Goal: Transaction & Acquisition: Purchase product/service

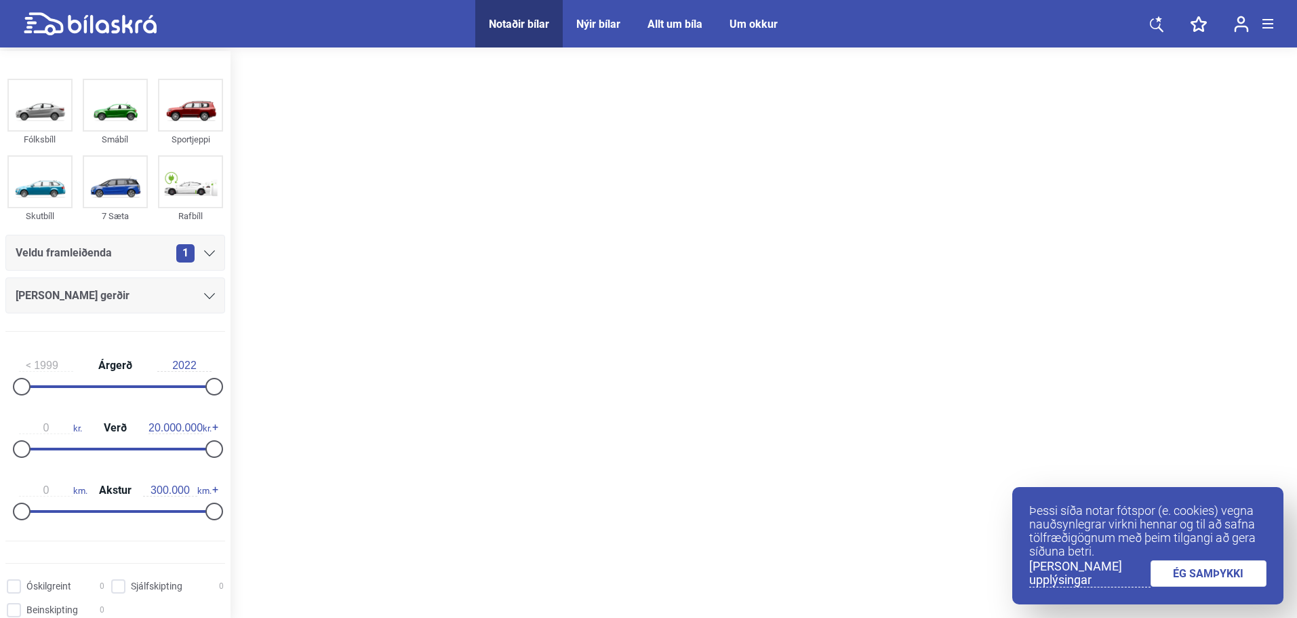
click at [1155, 24] on icon at bounding box center [1157, 24] width 14 height 17
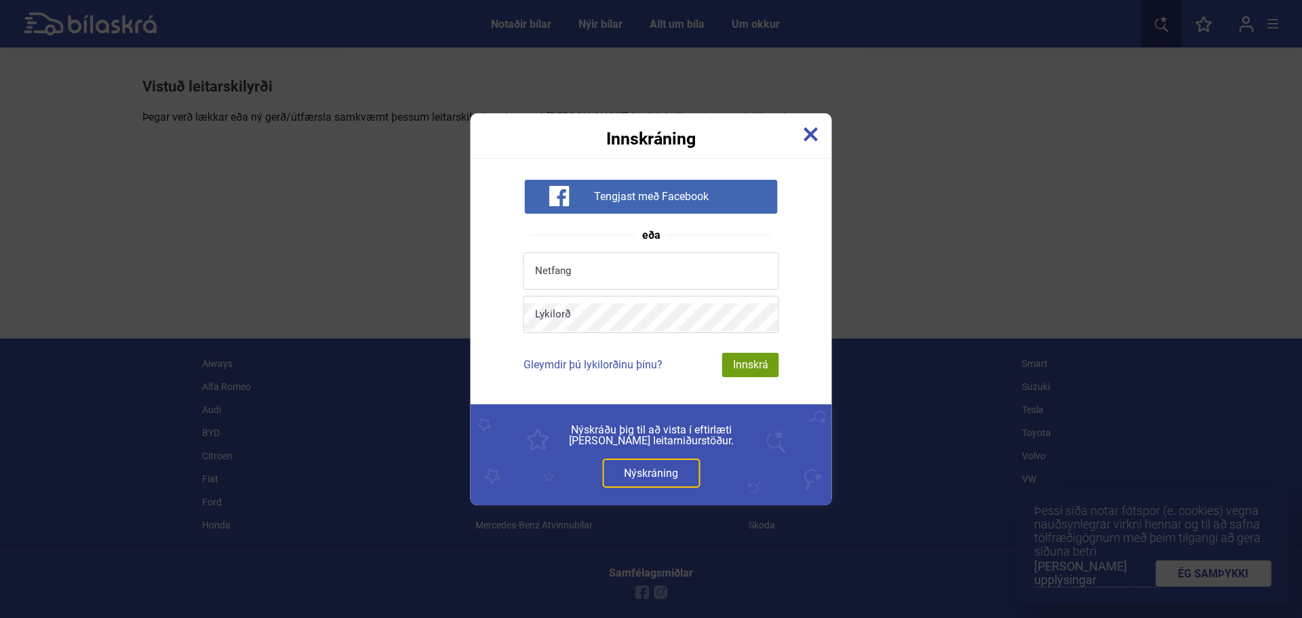
click at [684, 195] on span "Tengjast með Facebook" at bounding box center [651, 197] width 115 height 14
click at [805, 133] on img at bounding box center [811, 134] width 15 height 15
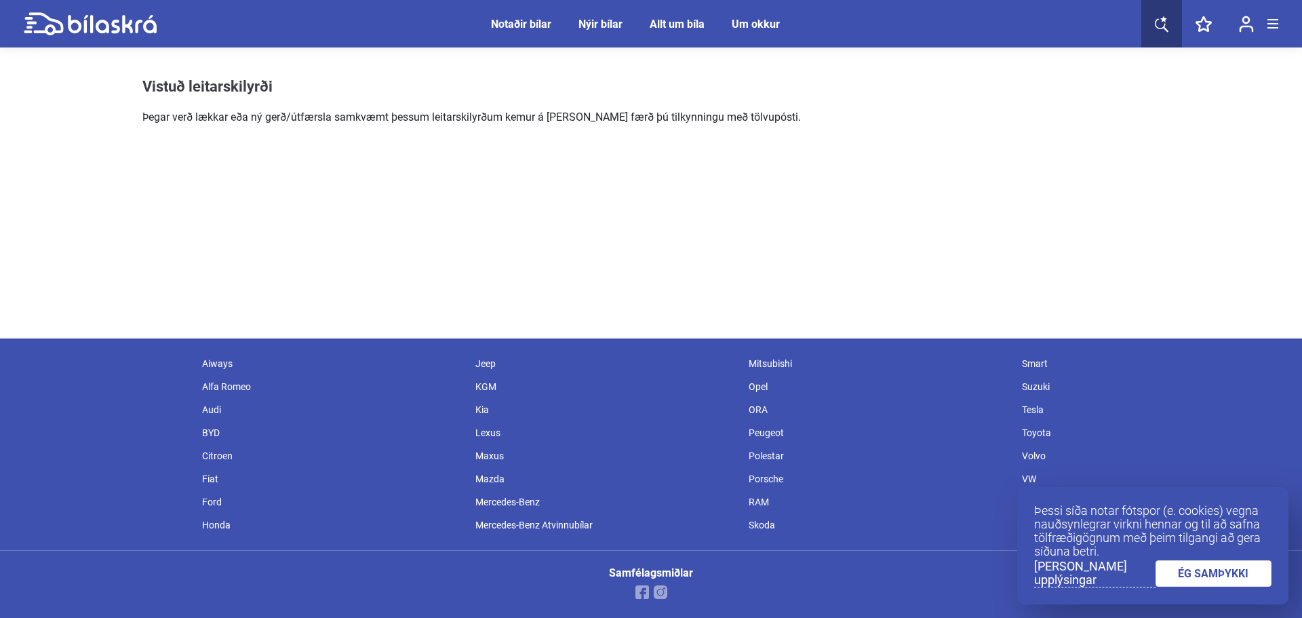
click at [1028, 479] on div "VW" at bounding box center [1151, 478] width 273 height 23
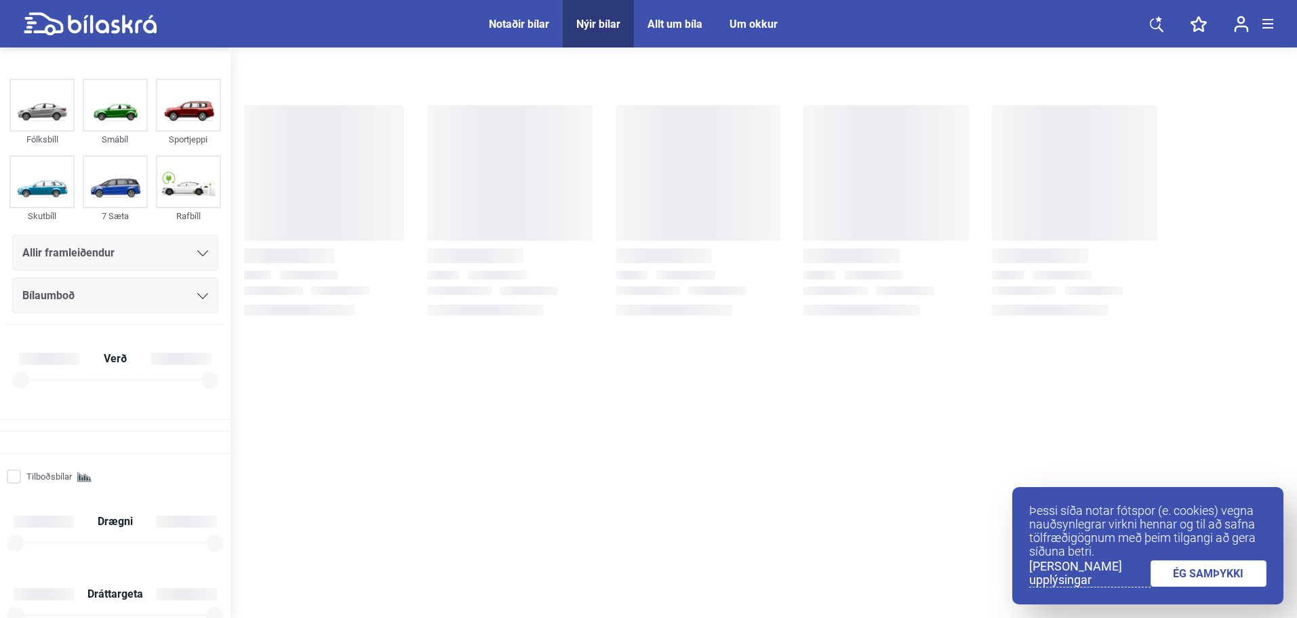
click at [1207, 578] on link "ÉG SAMÞYKKI" at bounding box center [1209, 573] width 117 height 26
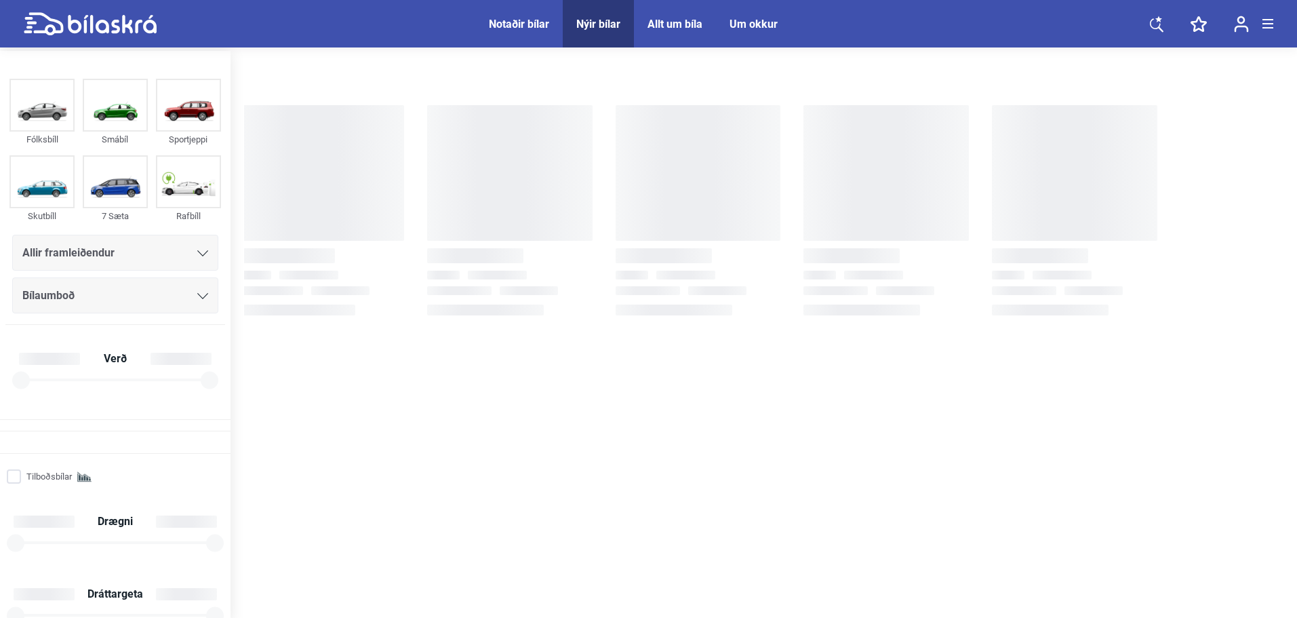
click at [180, 248] on div "Allir framleiðendur" at bounding box center [115, 252] width 186 height 19
click at [200, 252] on icon at bounding box center [202, 253] width 11 height 6
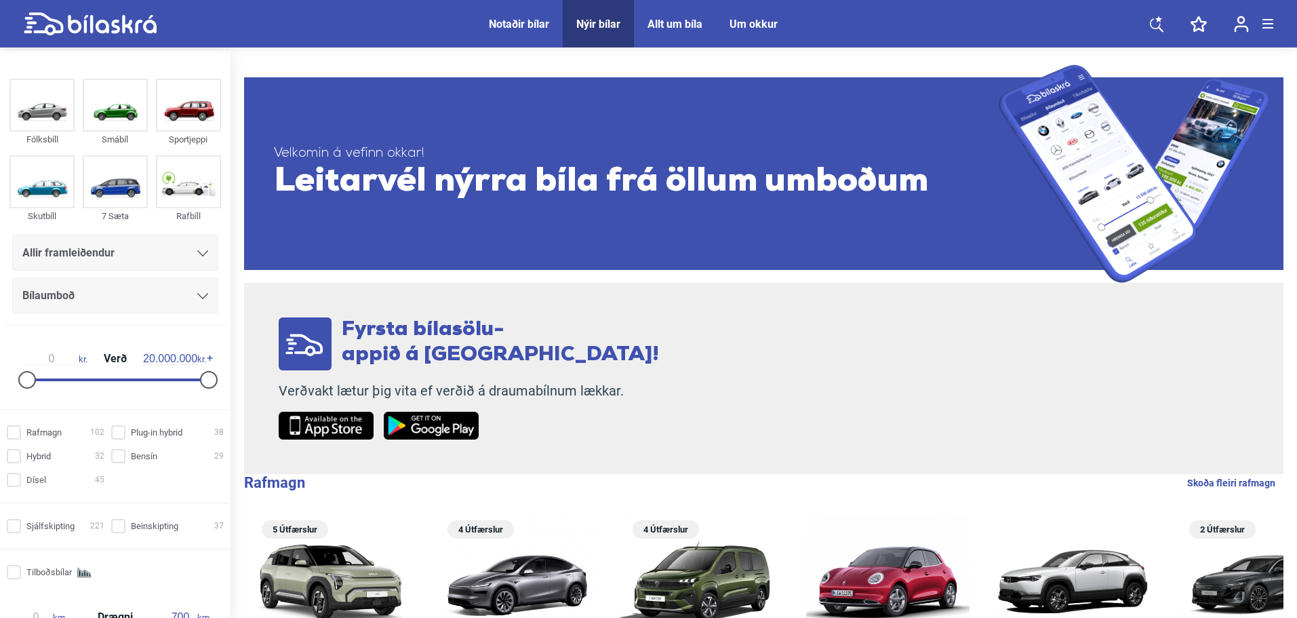
click at [203, 254] on div "Allir framleiðendur" at bounding box center [115, 253] width 206 height 36
click at [512, 21] on div "Notaðir bílar" at bounding box center [519, 24] width 60 height 13
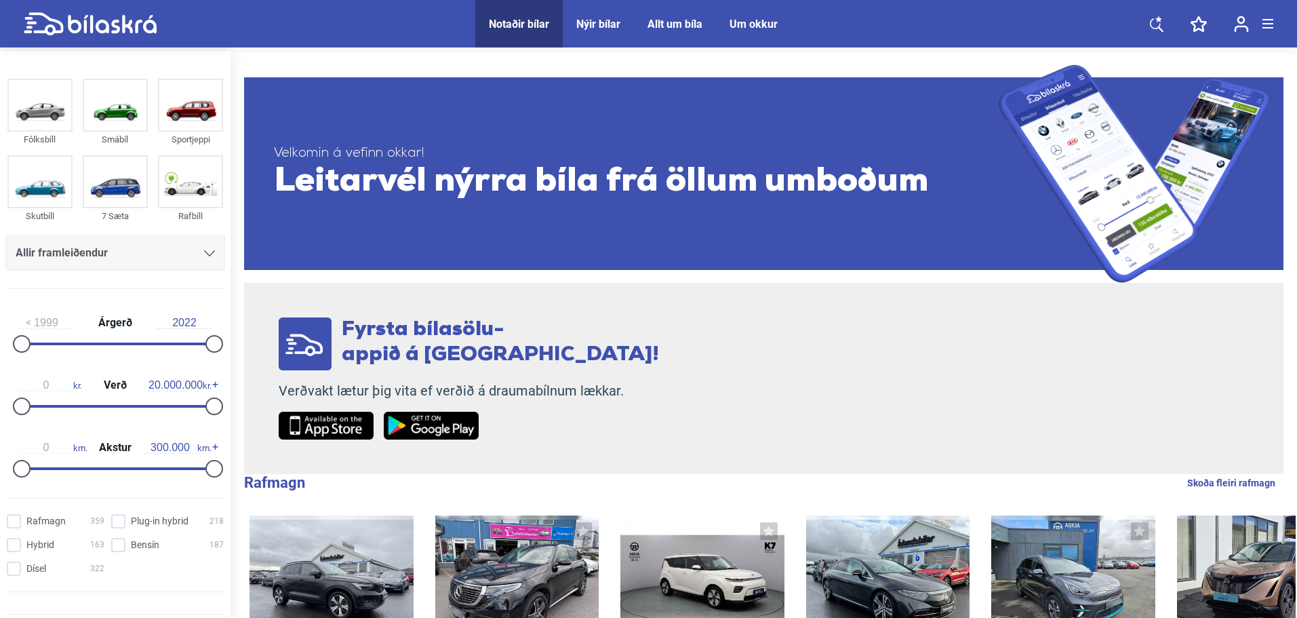
click at [405, 195] on span "Leitarvél nýrra bíla frá öllum umboðum" at bounding box center [636, 182] width 725 height 41
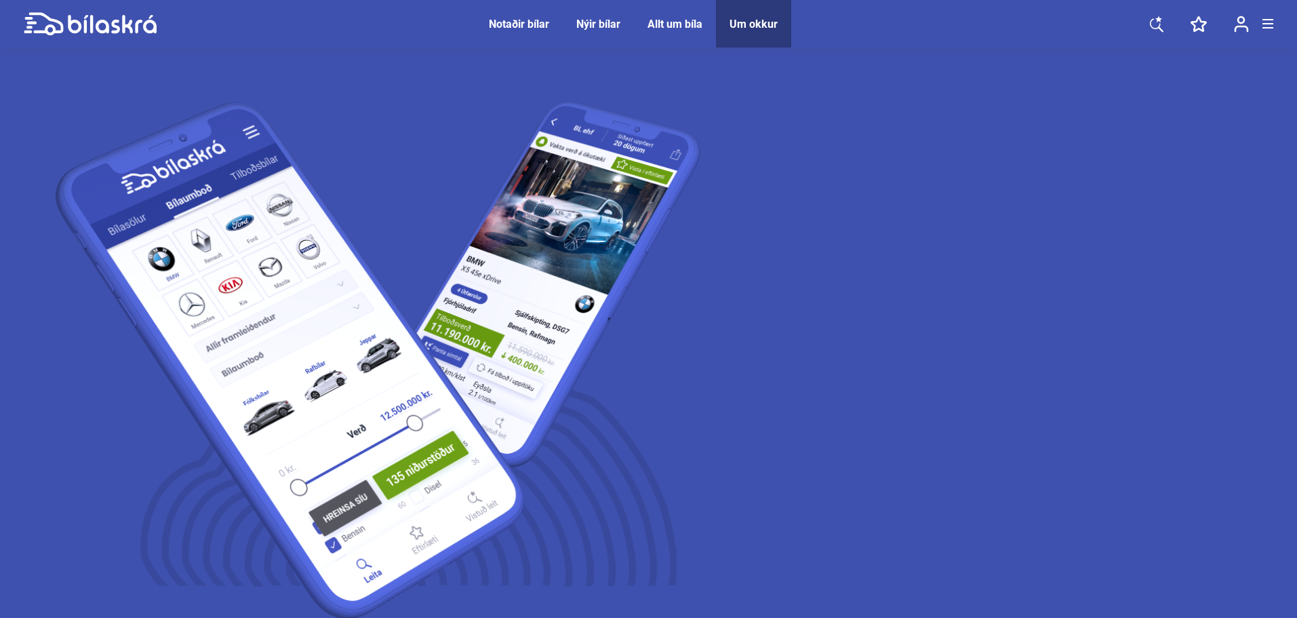
scroll to position [68, 0]
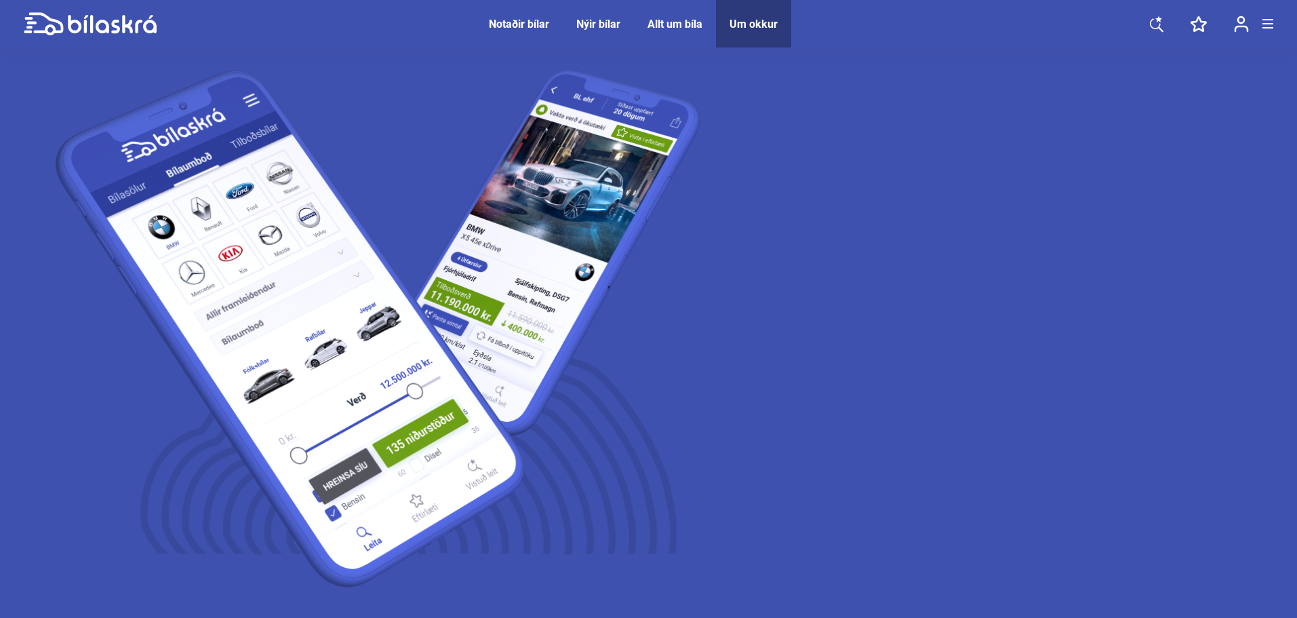
click at [513, 18] on div "Notaðir bílar" at bounding box center [519, 24] width 60 height 13
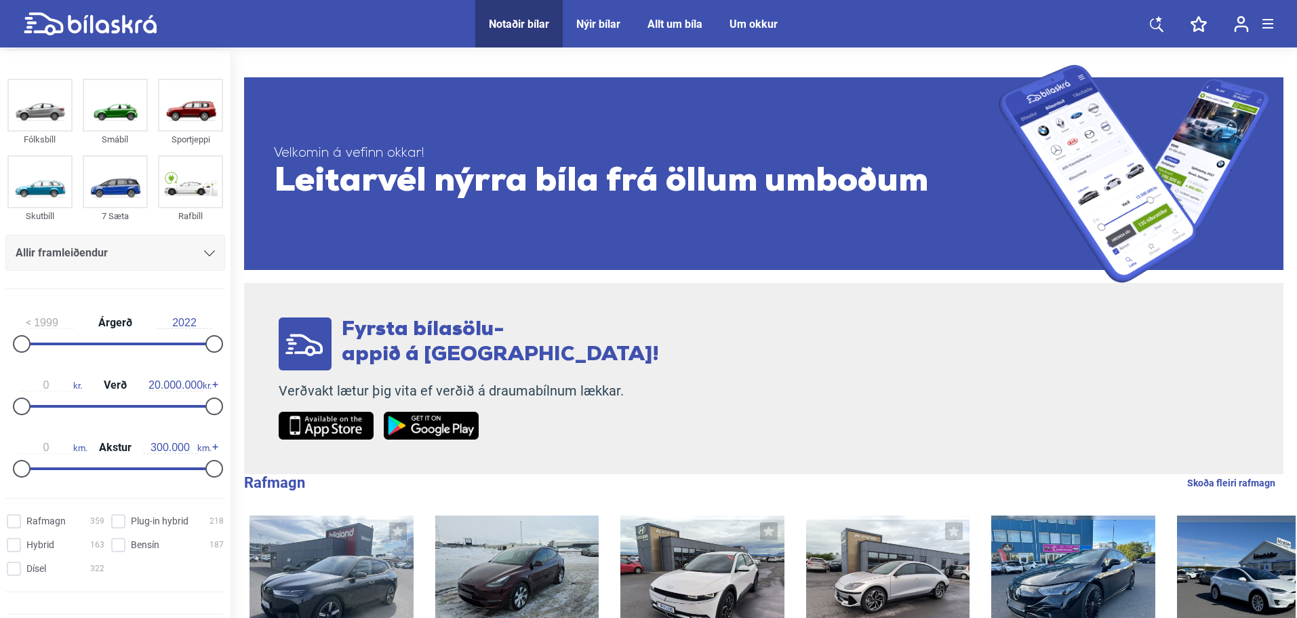
click at [210, 255] on icon at bounding box center [209, 253] width 11 height 6
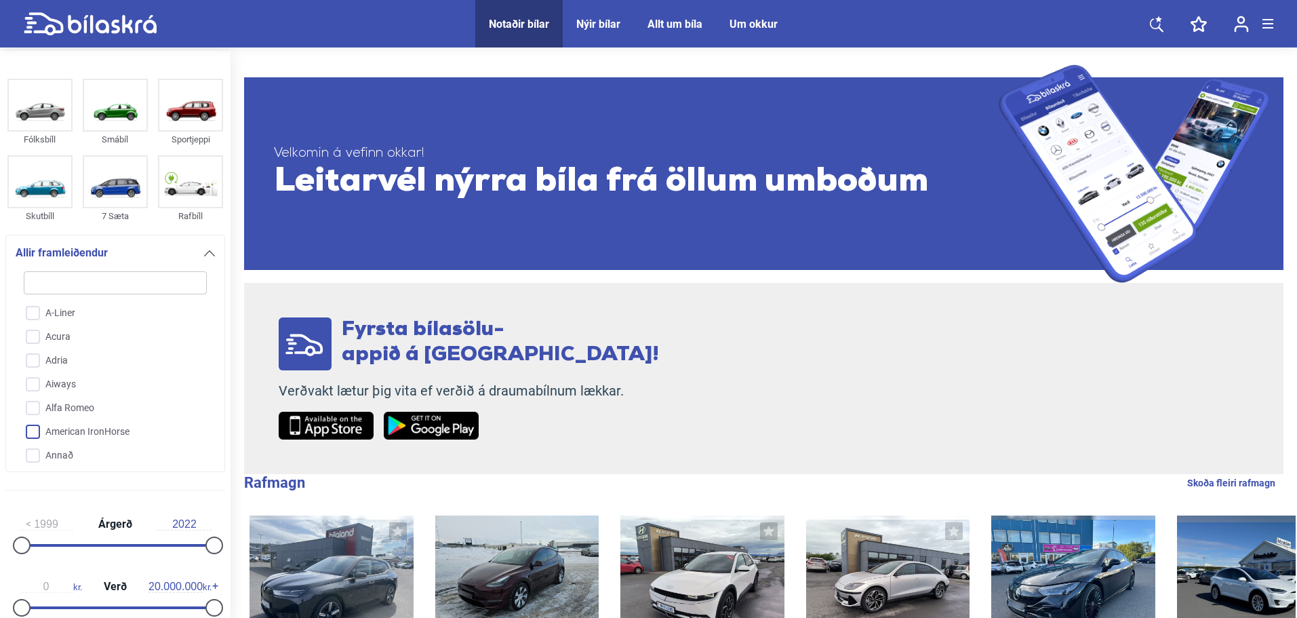
type input "v"
checkbox input "false"
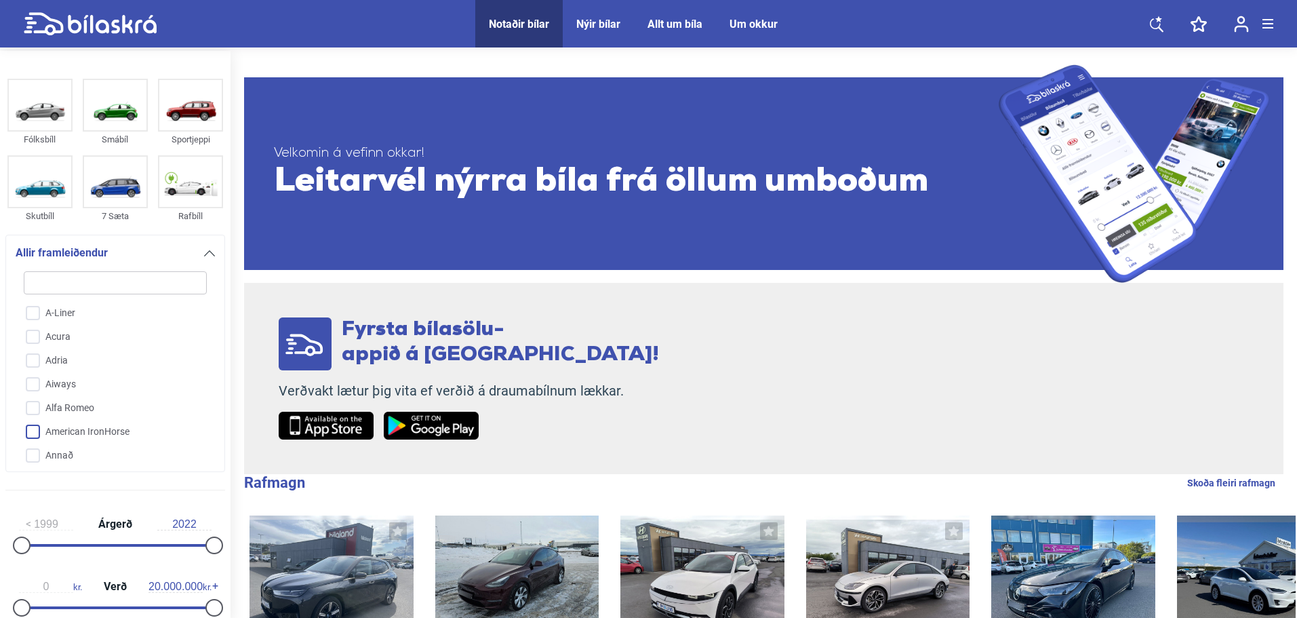
checkbox input "false"
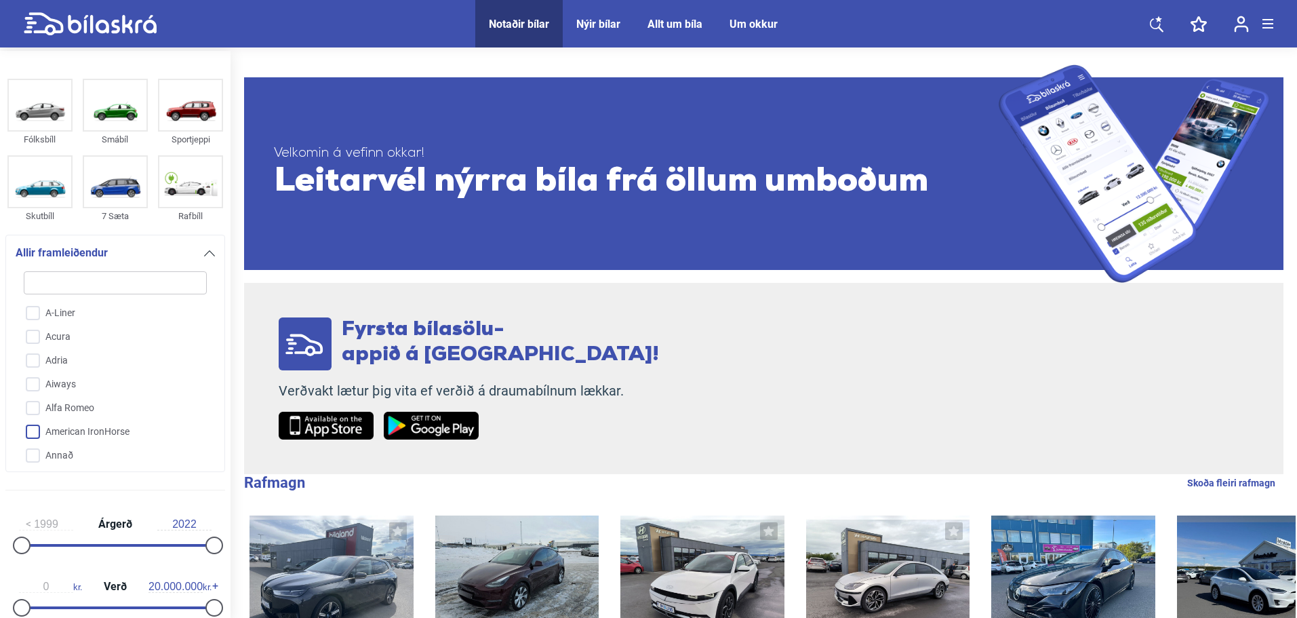
checkbox input "false"
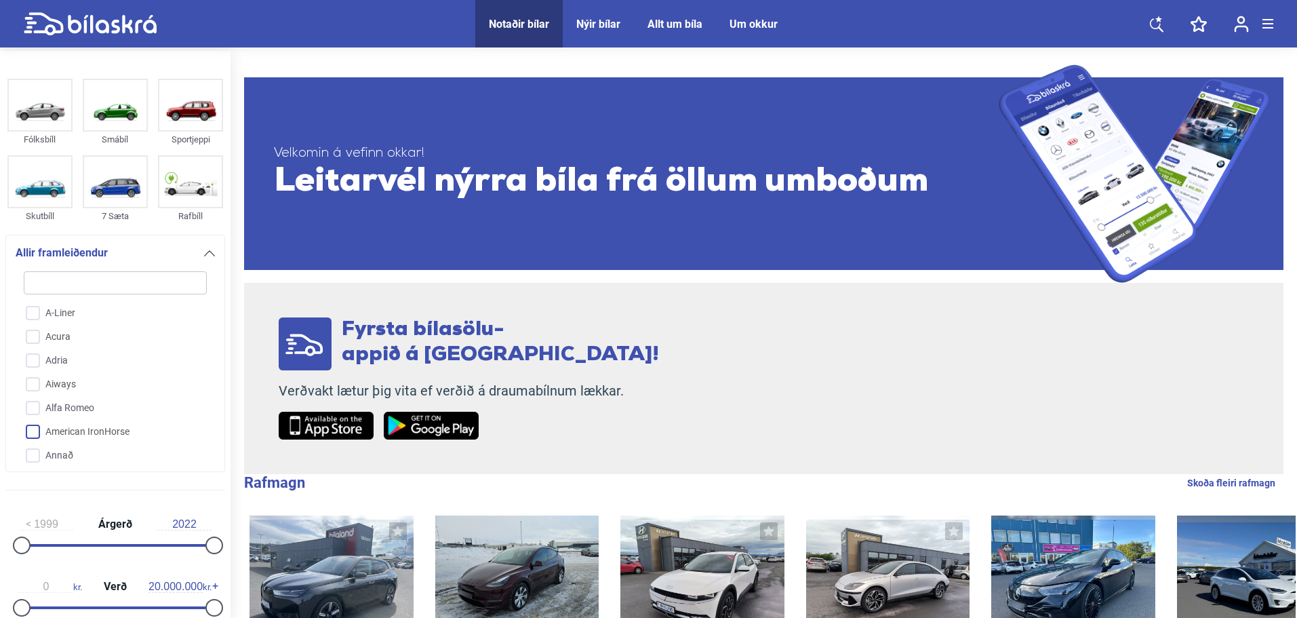
checkbox input "false"
type input "v"
click at [67, 452] on input "VW" at bounding box center [106, 452] width 184 height 24
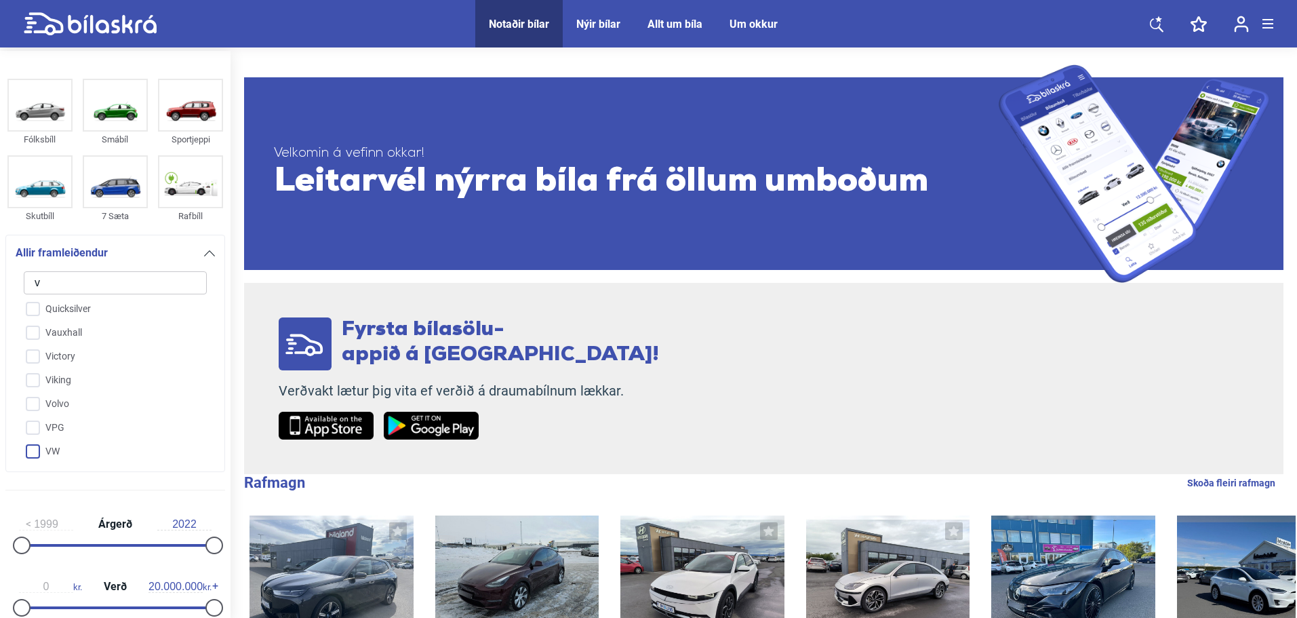
checkbox input "true"
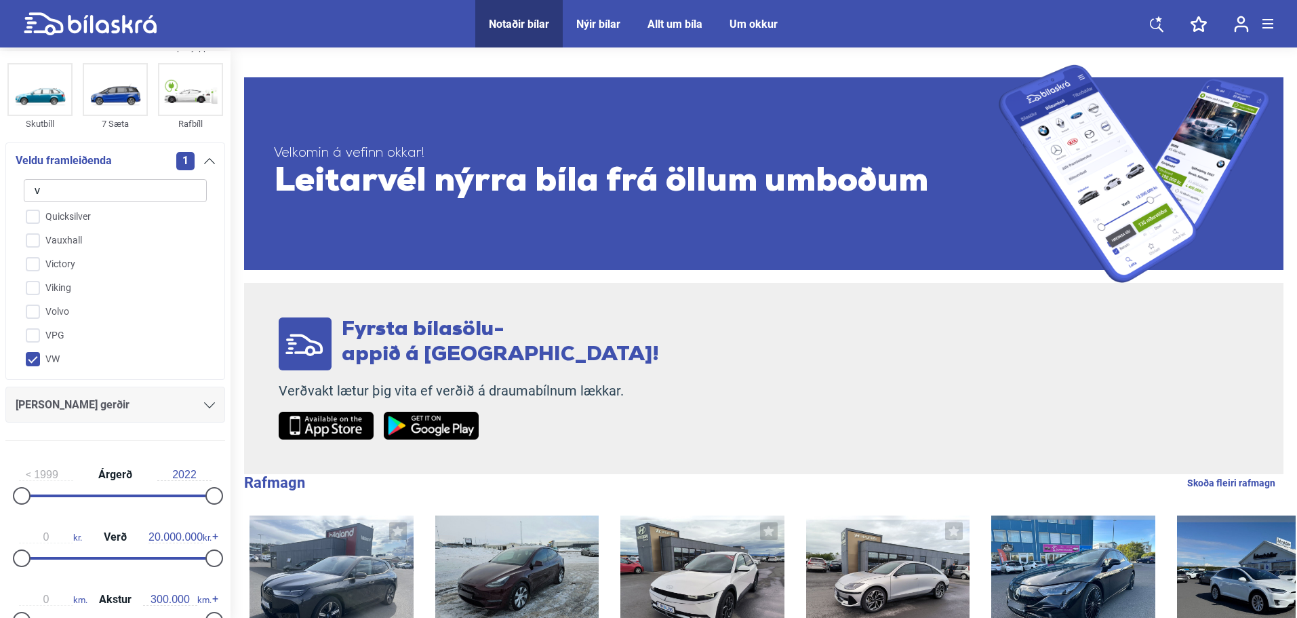
scroll to position [136, 0]
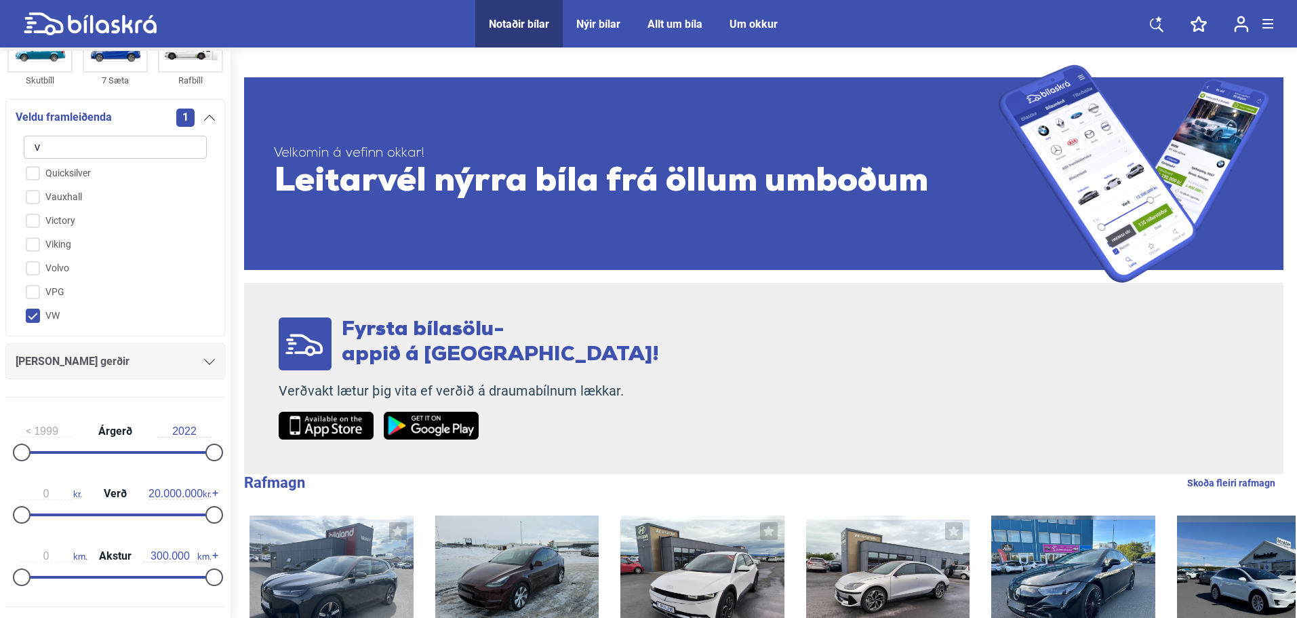
click at [204, 362] on icon at bounding box center [209, 362] width 11 height 6
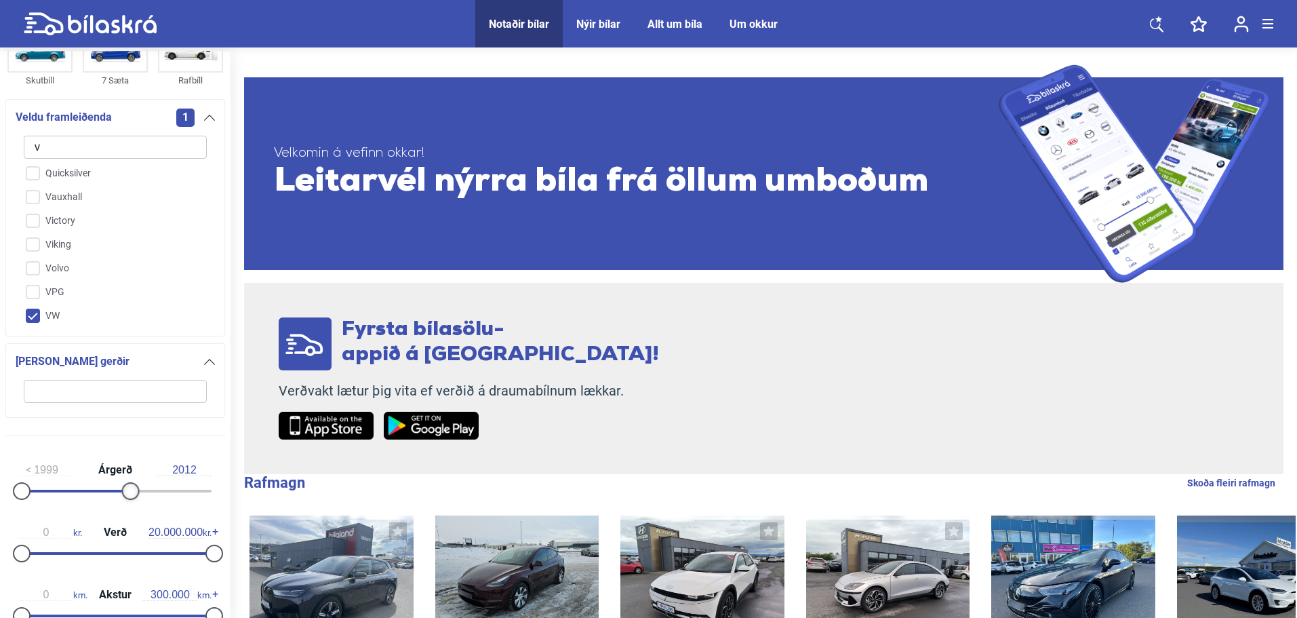
type input "2011"
drag, startPoint x: 205, startPoint y: 495, endPoint x: 117, endPoint y: 494, distance: 88.2
click at [117, 494] on div at bounding box center [122, 491] width 18 height 18
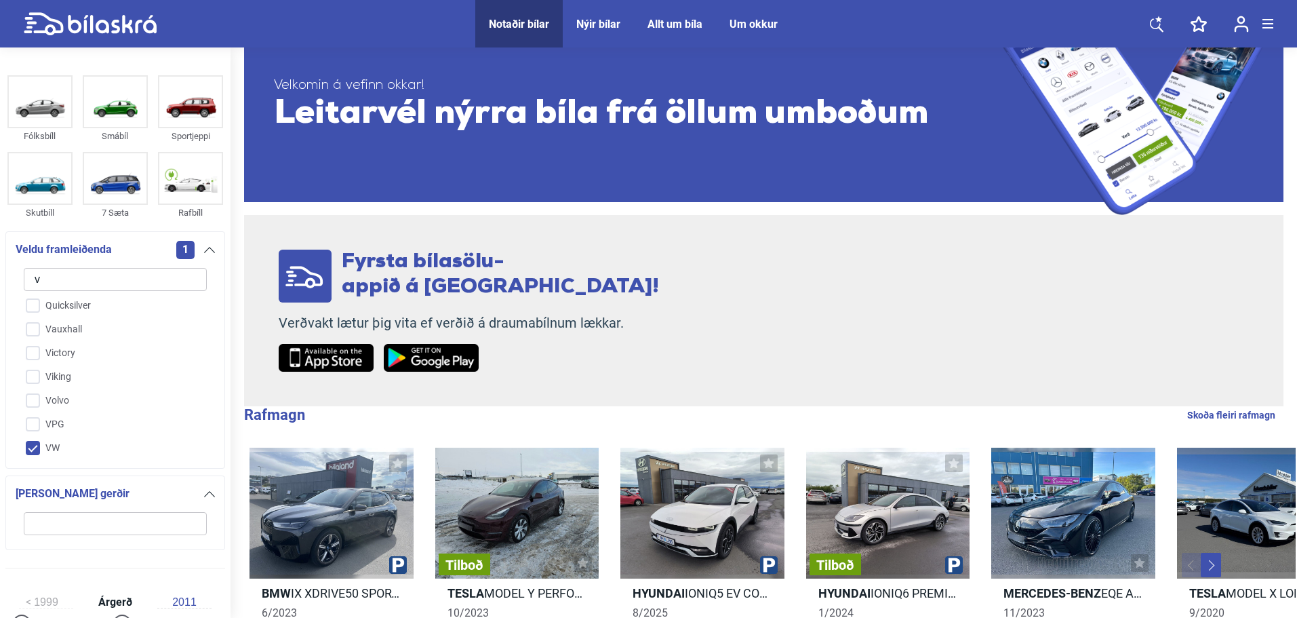
click at [182, 248] on span "1" at bounding box center [185, 250] width 18 height 18
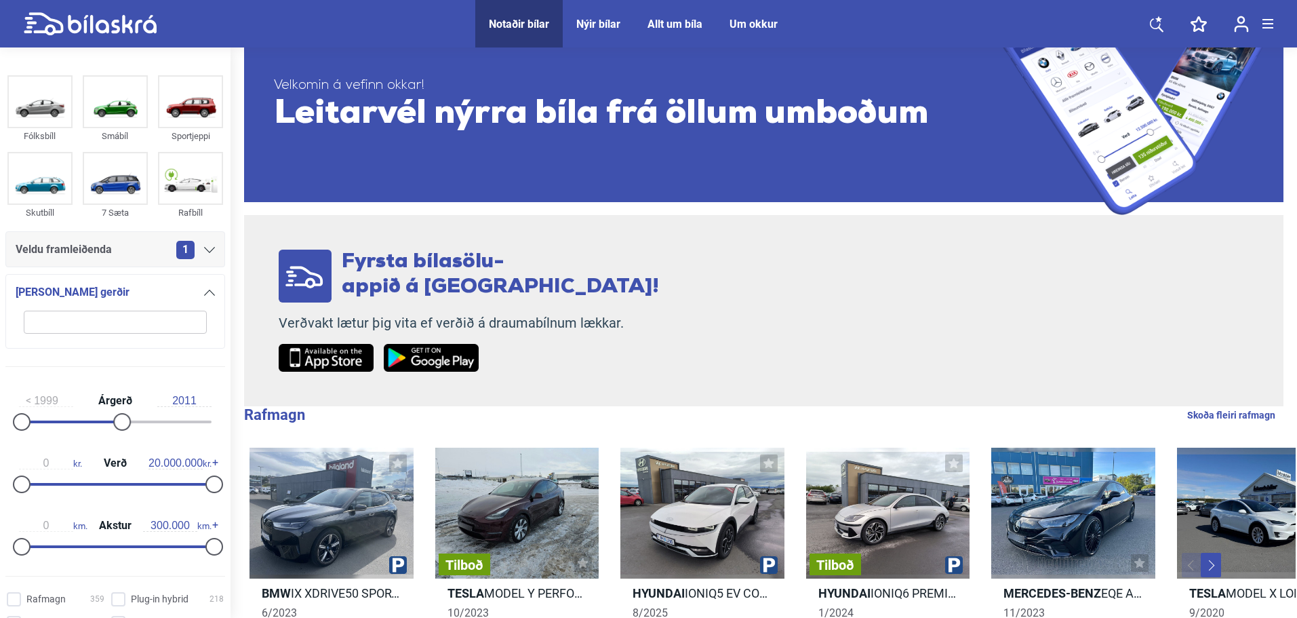
click at [204, 293] on icon at bounding box center [209, 293] width 11 height 6
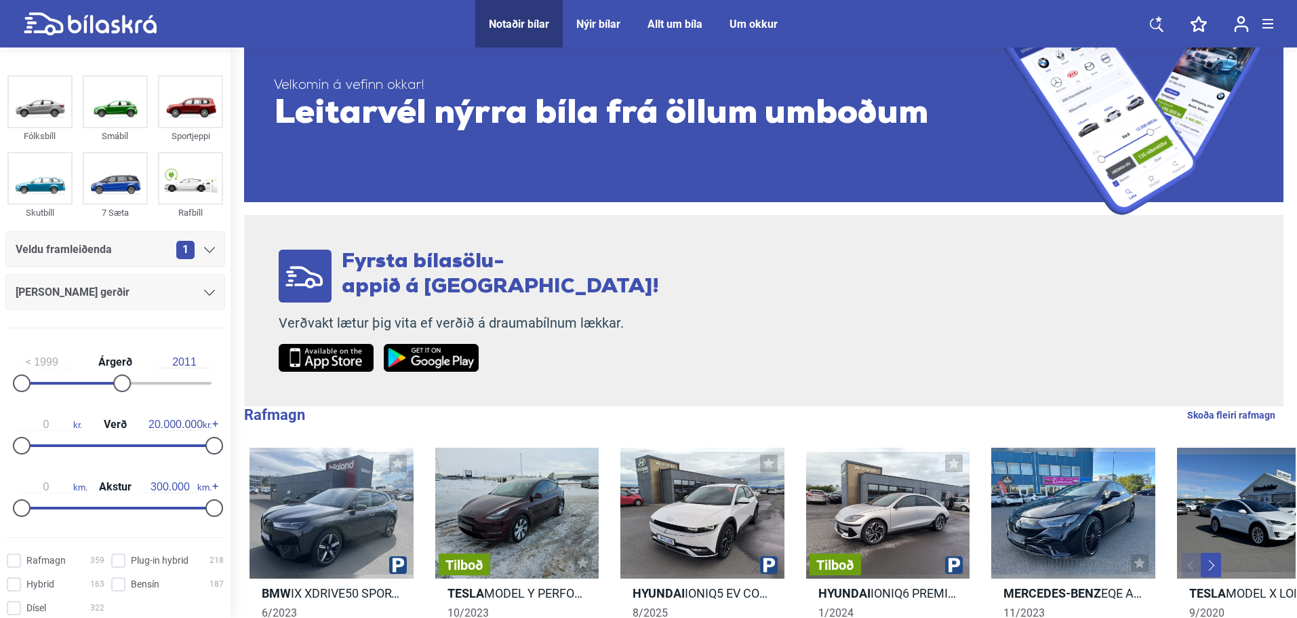
click at [170, 443] on div "0 kr. Verð 20.000.000 kr." at bounding box center [115, 432] width 220 height 62
type input "1.700.000"
drag, startPoint x: 203, startPoint y: 448, endPoint x: 31, endPoint y: 447, distance: 171.6
click at [31, 447] on div at bounding box center [38, 446] width 18 height 18
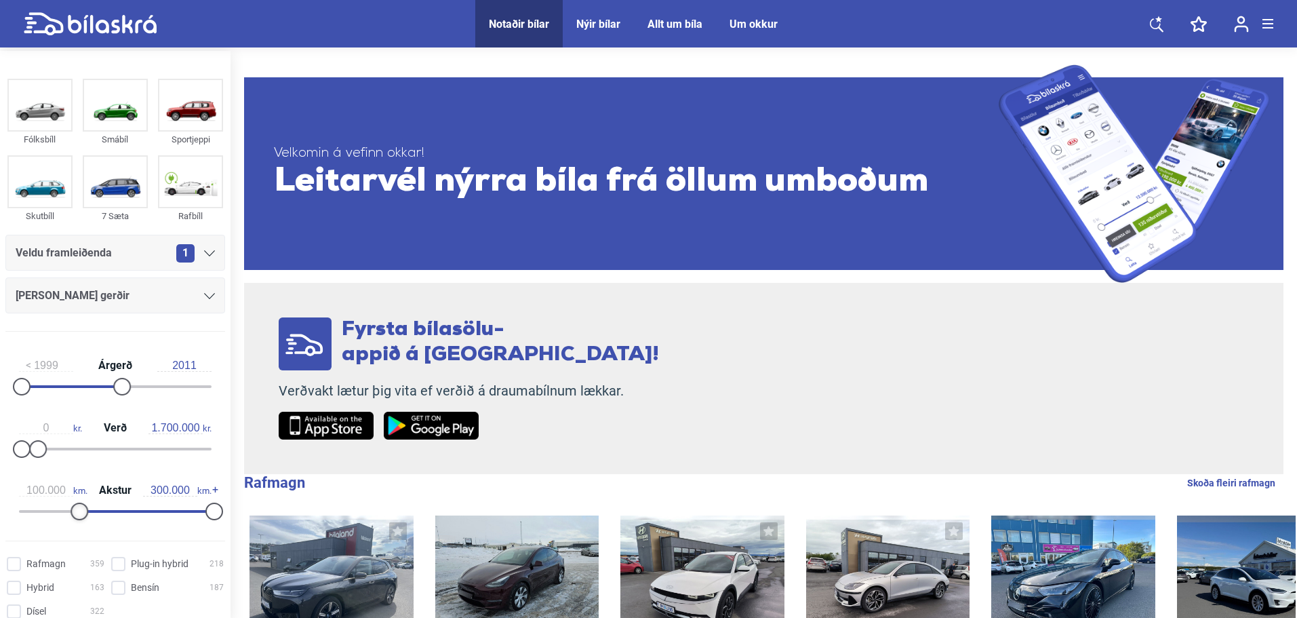
type input "110.000"
drag, startPoint x: 22, startPoint y: 507, endPoint x: 87, endPoint y: 511, distance: 65.9
click at [87, 511] on div at bounding box center [92, 511] width 18 height 18
type input "210.000"
drag, startPoint x: 205, startPoint y: 511, endPoint x: 150, endPoint y: 511, distance: 55.6
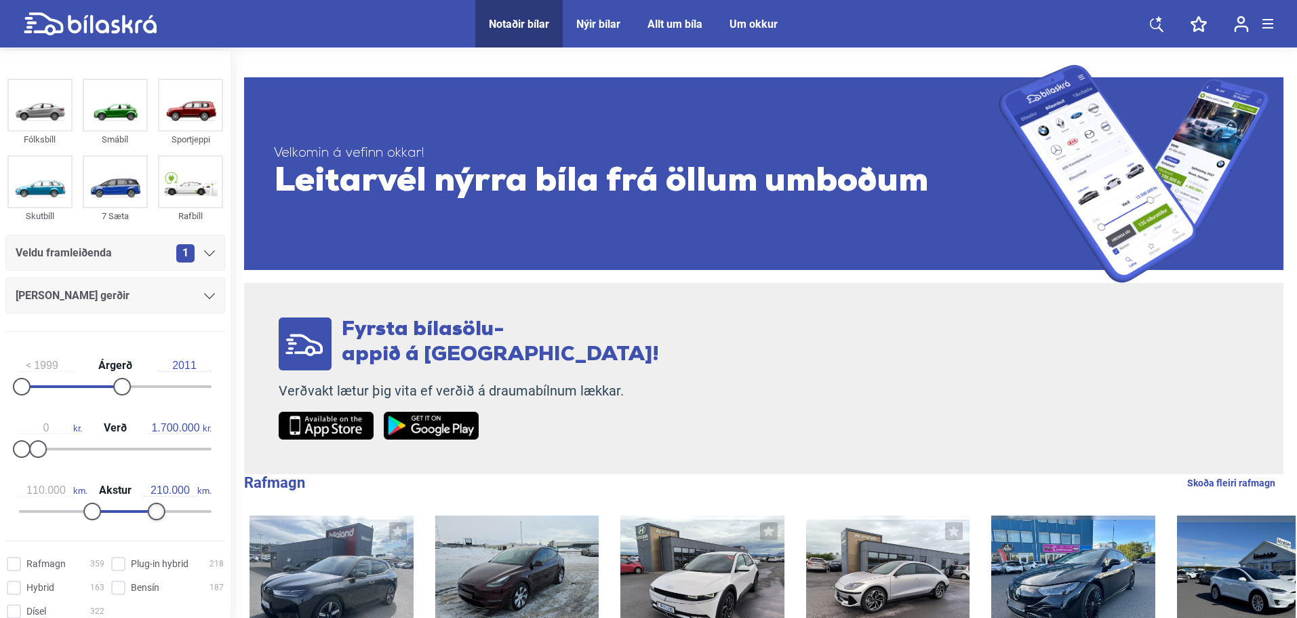
click at [150, 511] on div at bounding box center [157, 511] width 18 height 18
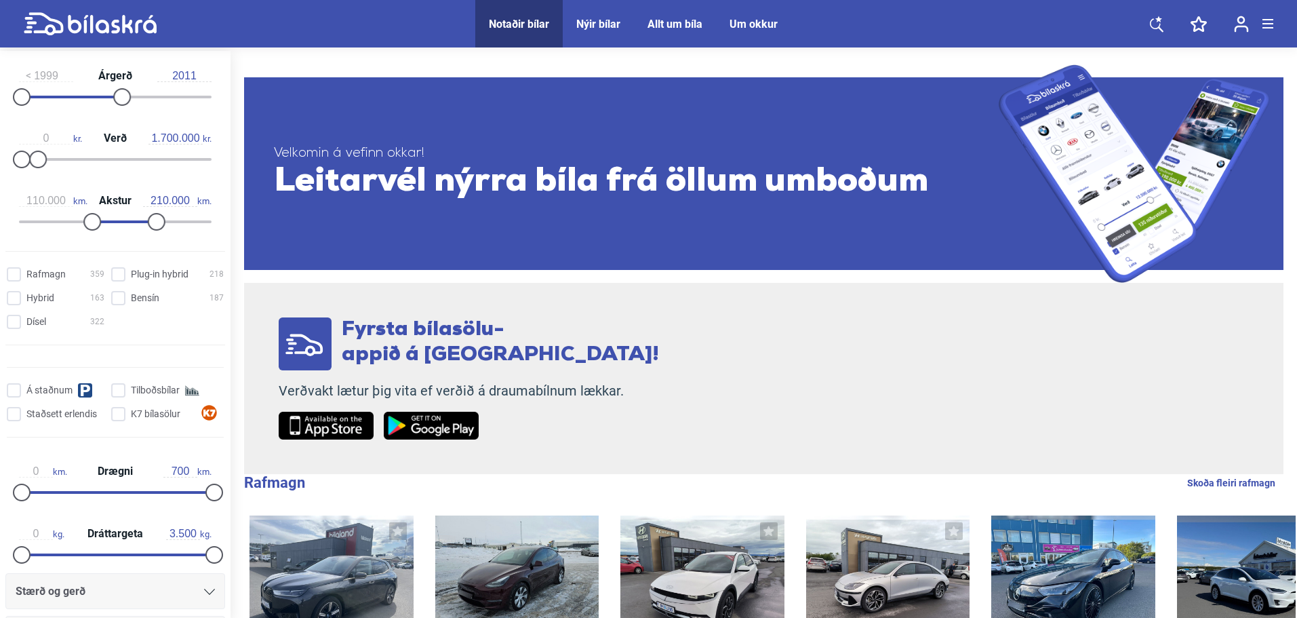
scroll to position [339, 0]
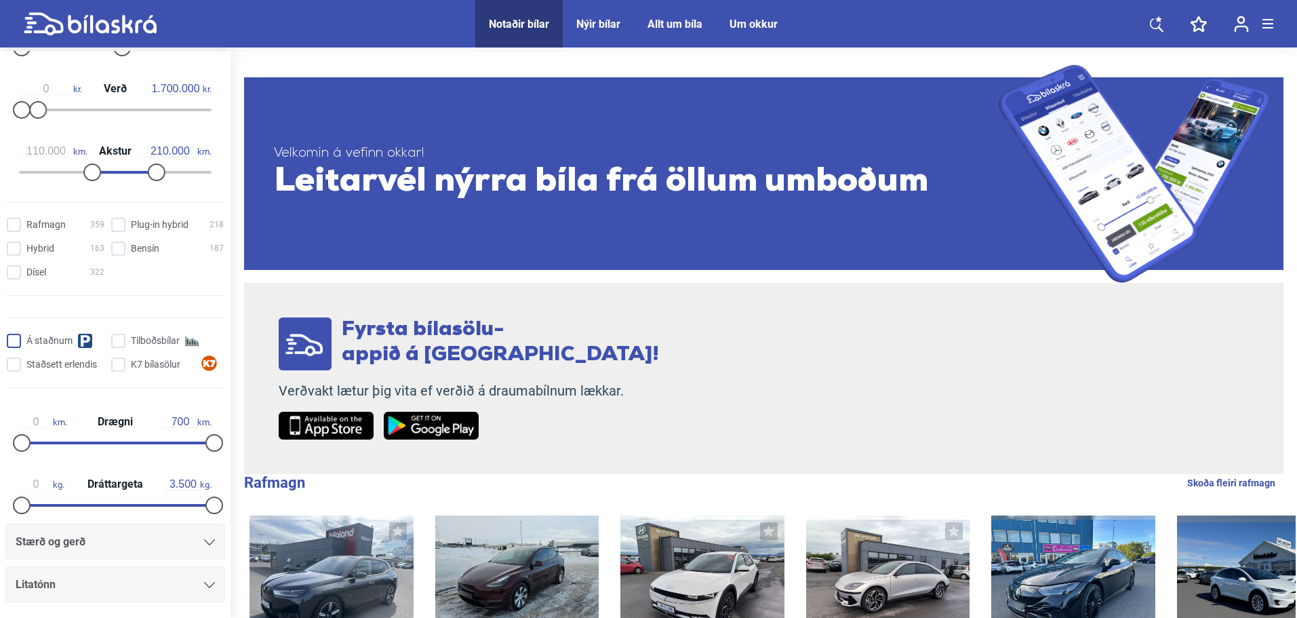
click at [14, 340] on input "Á staðnum" at bounding box center [58, 341] width 98 height 14
checkbox input "true"
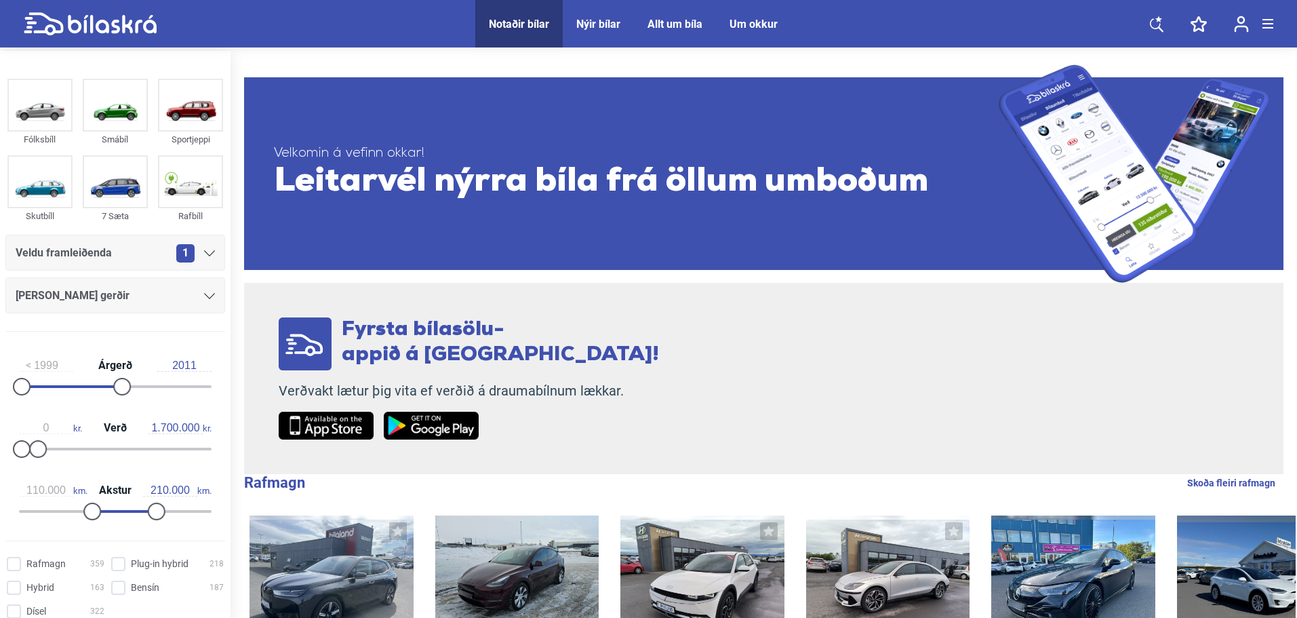
click at [1150, 24] on icon at bounding box center [1157, 24] width 14 height 17
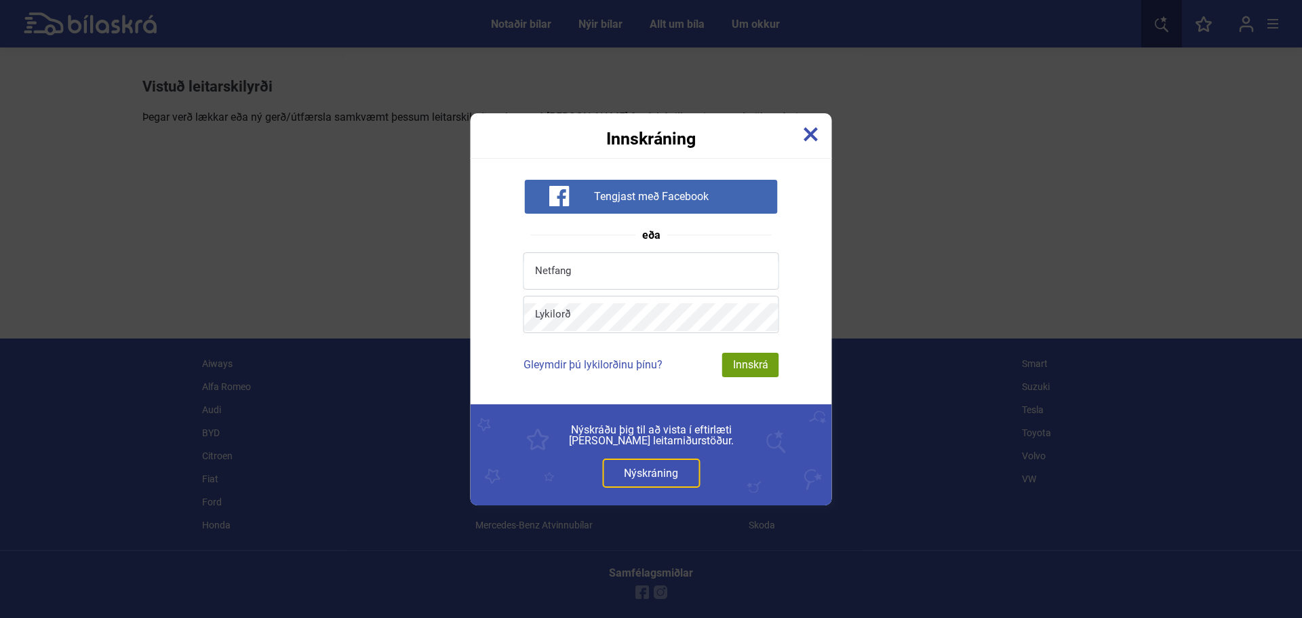
click at [805, 136] on img at bounding box center [811, 134] width 15 height 15
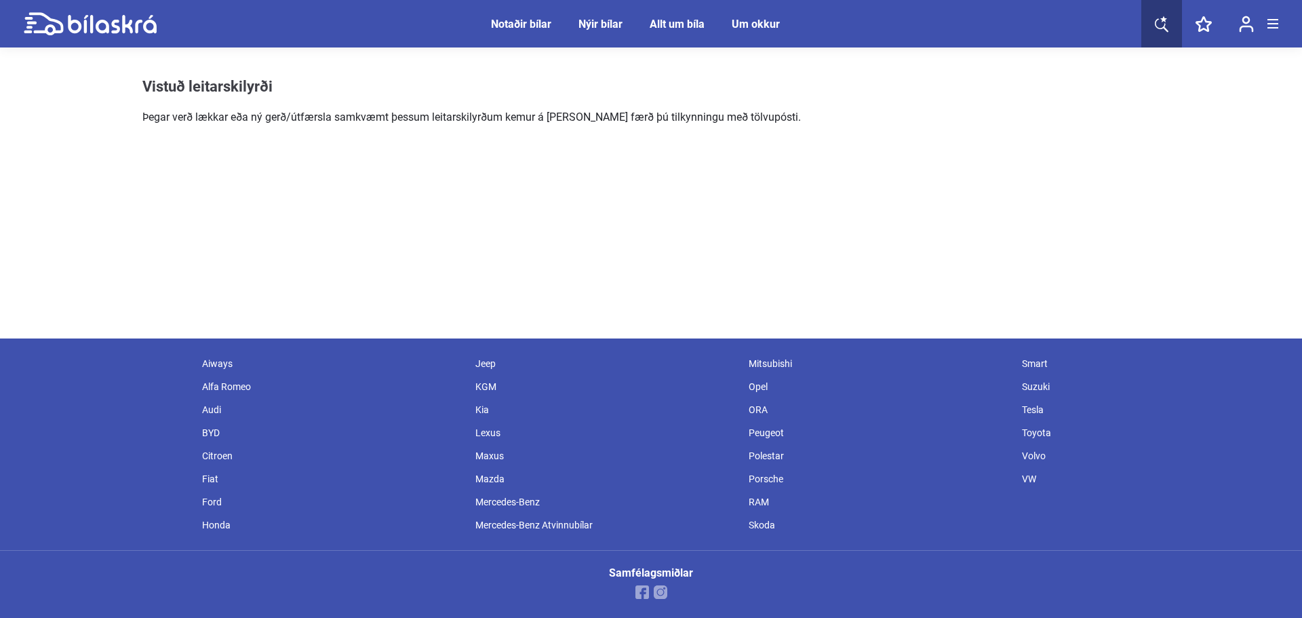
click at [1028, 477] on div "VW" at bounding box center [1151, 478] width 273 height 23
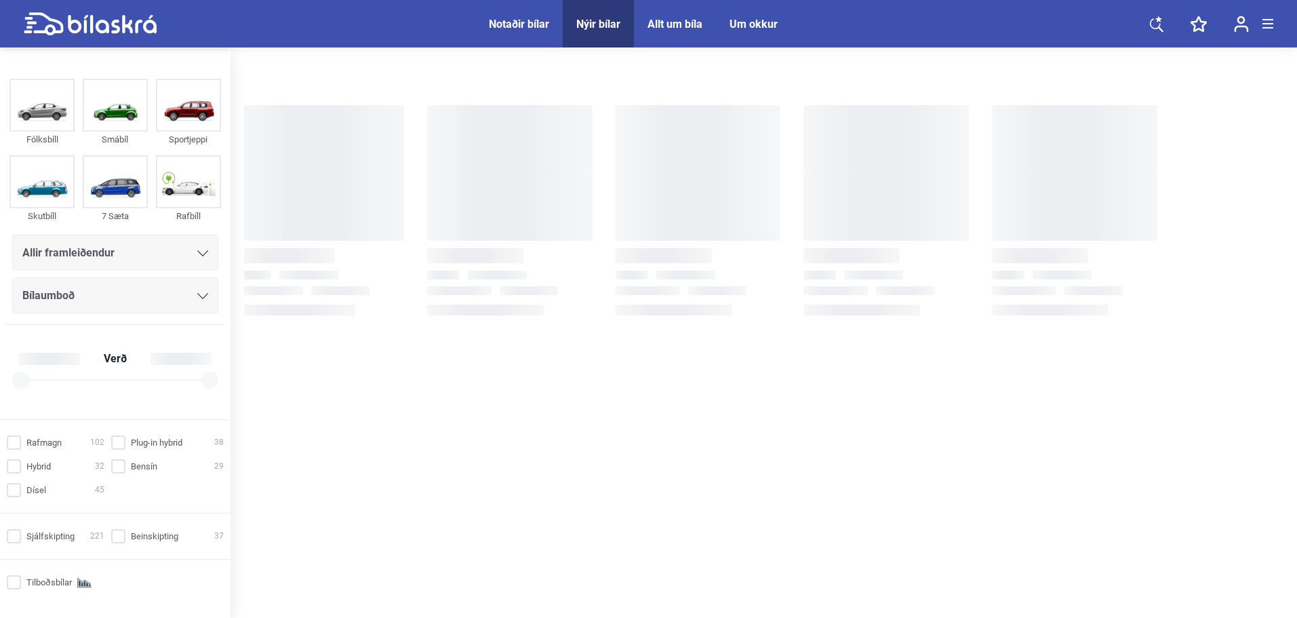
click at [521, 27] on div "Notaðir bílar" at bounding box center [519, 24] width 60 height 13
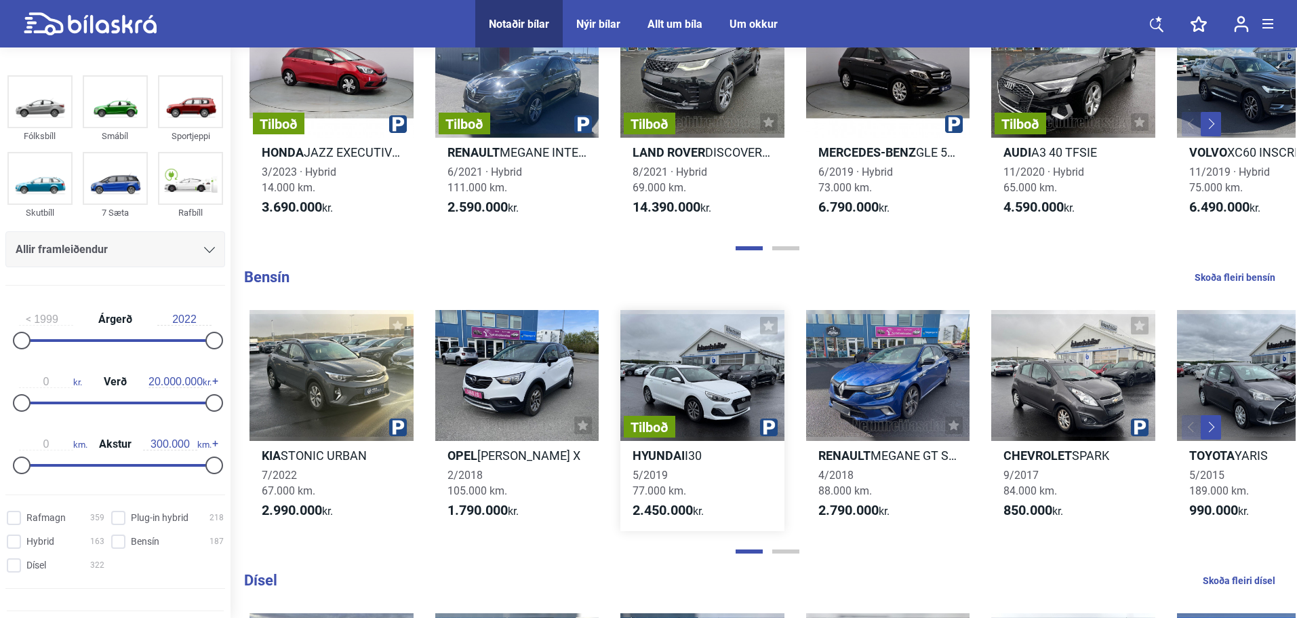
scroll to position [1153, 0]
